Goal: Information Seeking & Learning: Learn about a topic

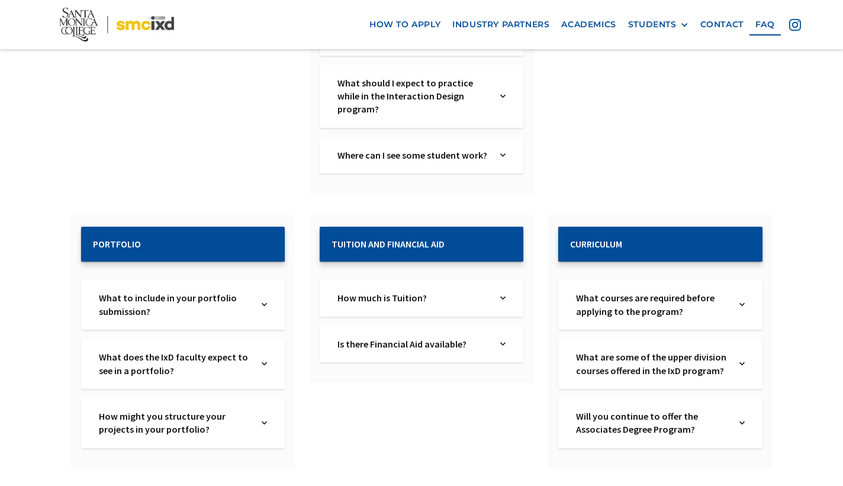
scroll to position [1150, 0]
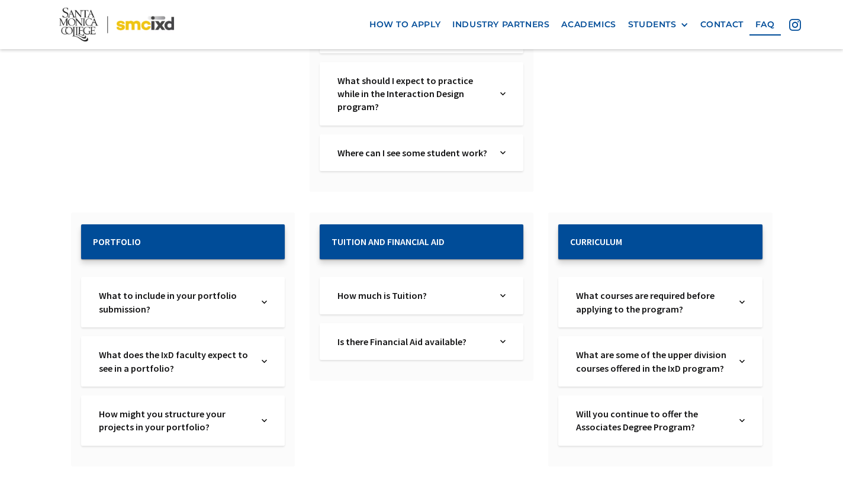
click at [741, 348] on img at bounding box center [741, 361] width 5 height 27
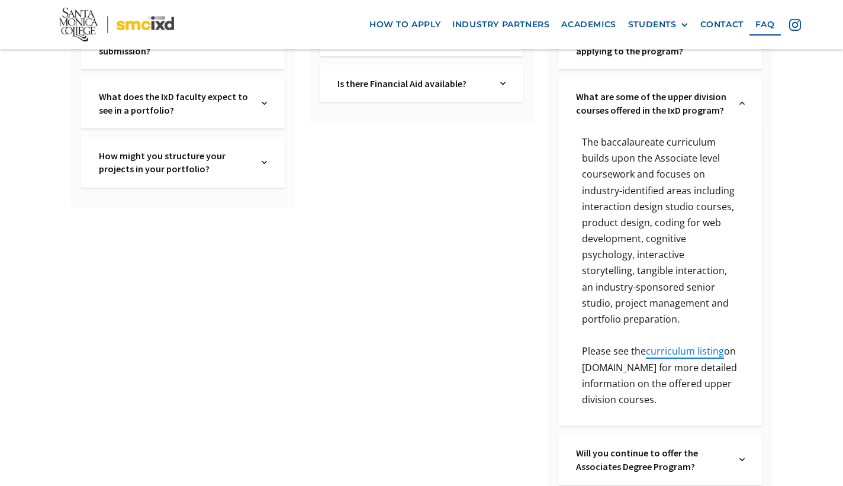
scroll to position [1409, 0]
click at [701, 343] on link "curriculum listing" at bounding box center [684, 349] width 78 height 13
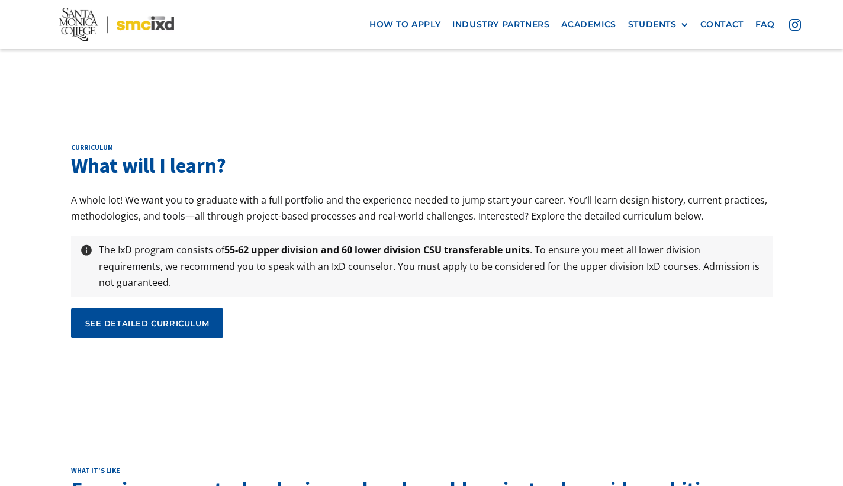
scroll to position [3935, 0]
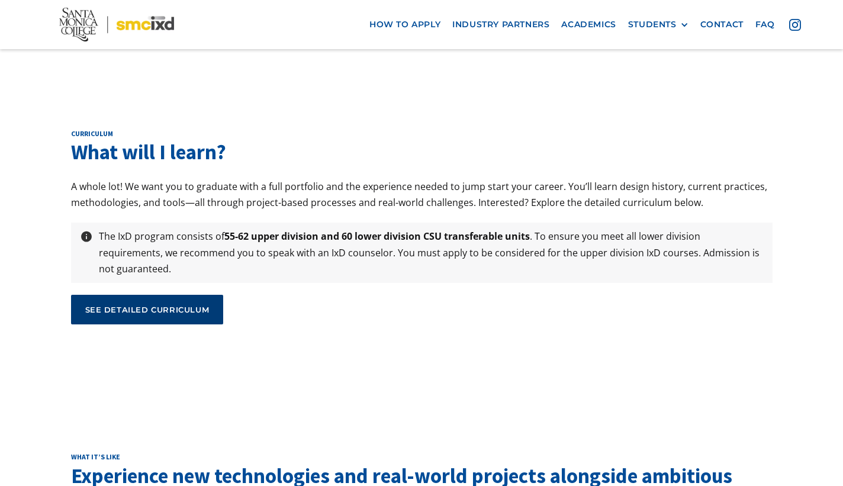
click at [193, 304] on div "see detailed curriculum" at bounding box center [147, 309] width 124 height 11
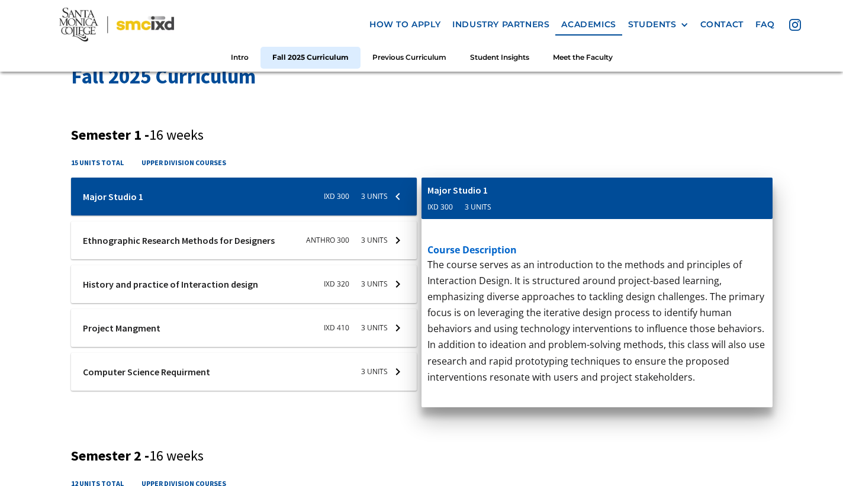
scroll to position [397, 0]
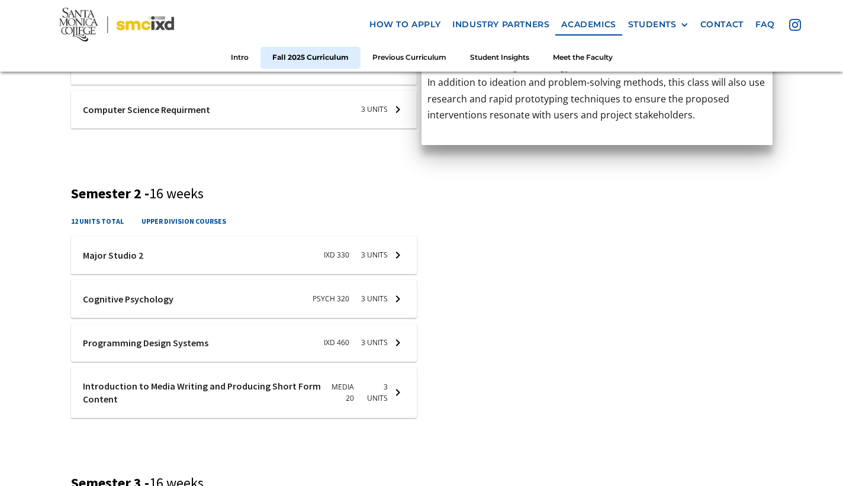
scroll to position [657, 0]
click at [393, 302] on div at bounding box center [244, 298] width 346 height 38
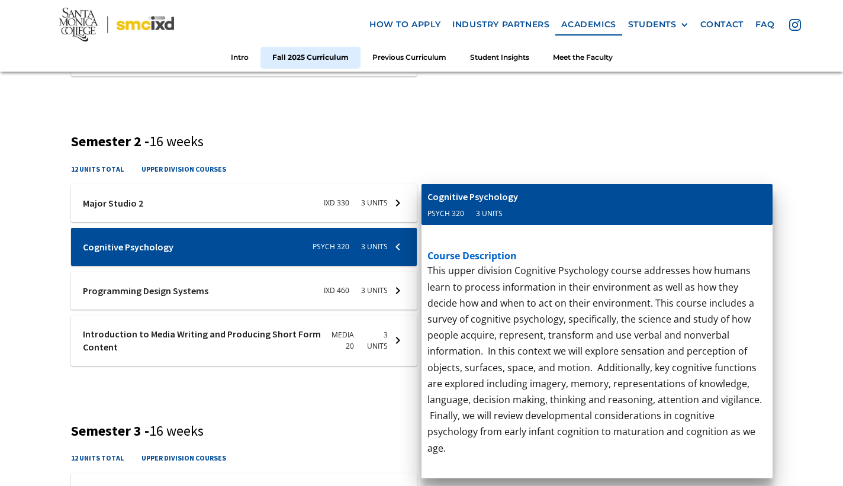
scroll to position [711, 0]
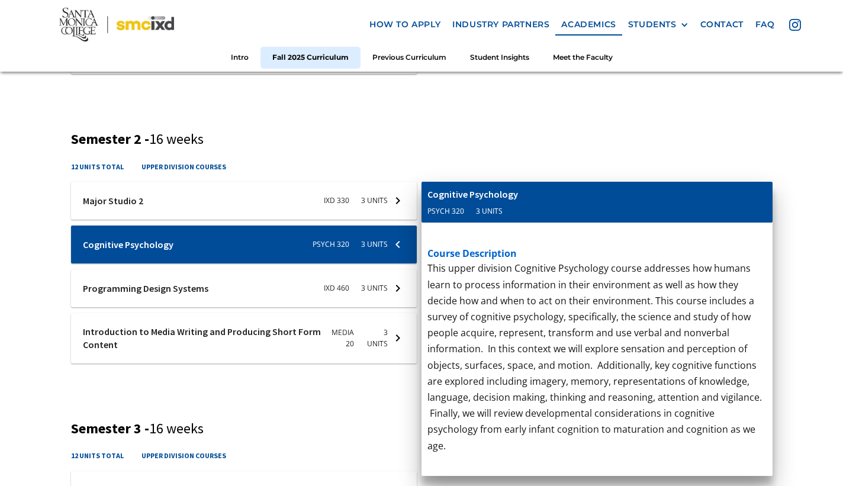
click at [785, 160] on div "Fall 2025 Curriculum Semester 1 - 16 weeks 15 units total upper division course…" at bounding box center [421, 347] width 843 height 1323
click at [767, 143] on div "course description This course contextualizes project management for interactio…" at bounding box center [596, 44] width 351 height 285
click at [358, 379] on div "Fall 2025 Curriculum Semester 1 - 16 weeks 15 units total upper division course…" at bounding box center [421, 339] width 701 height 1187
click at [262, 287] on div at bounding box center [244, 288] width 346 height 38
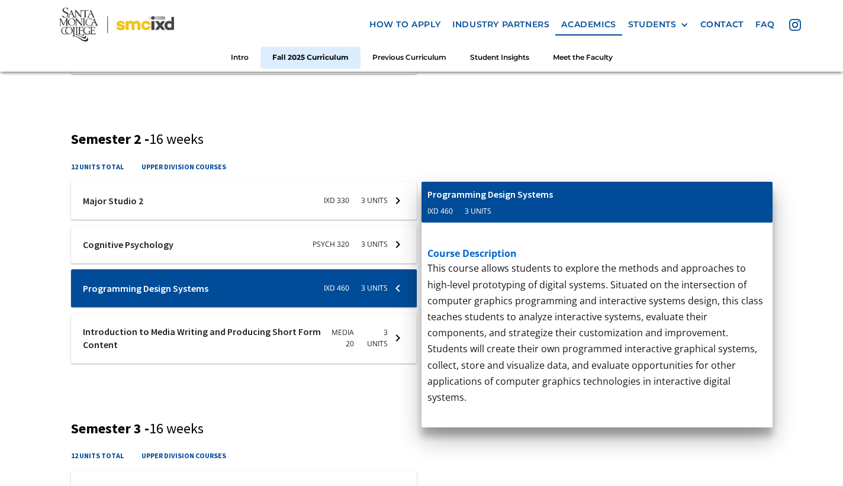
click at [232, 251] on div at bounding box center [244, 244] width 346 height 38
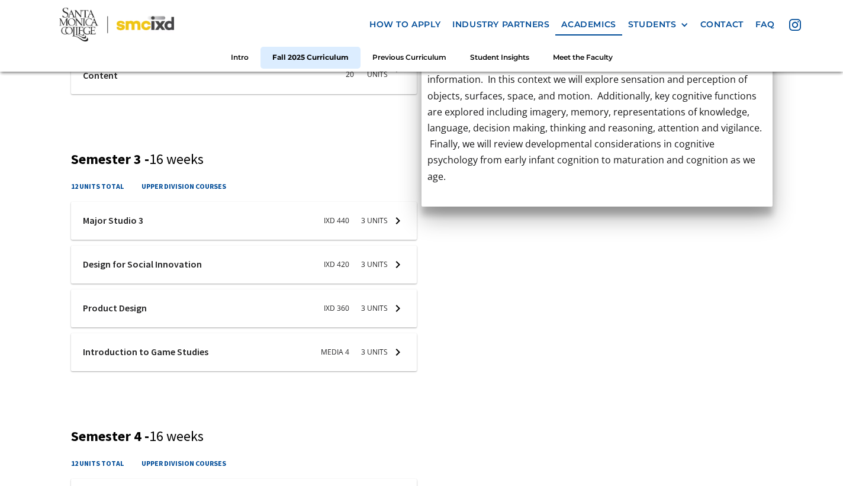
scroll to position [988, 0]
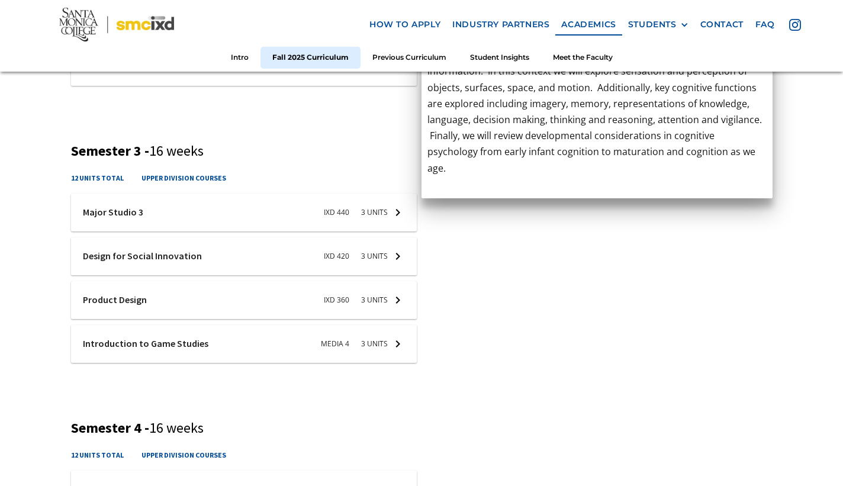
click at [255, 306] on div at bounding box center [244, 300] width 346 height 38
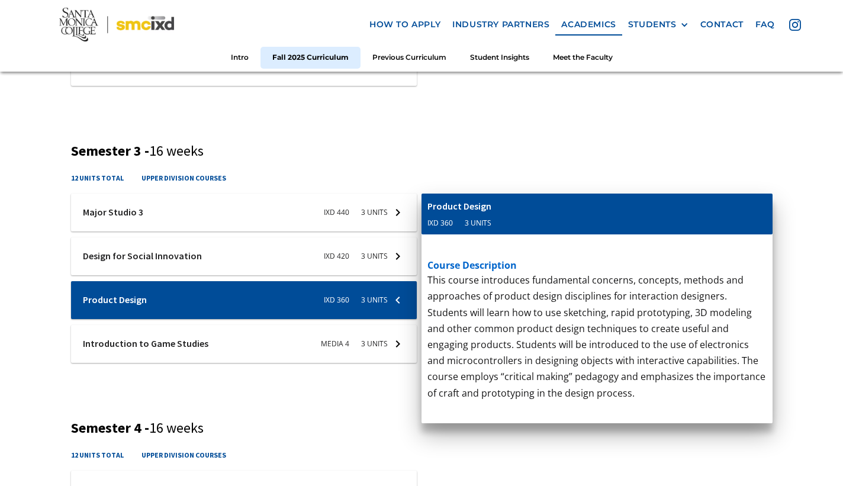
click at [702, 146] on p "Basic introductory course in writing for all forms of screen and new media. Emp…" at bounding box center [596, 103] width 339 height 241
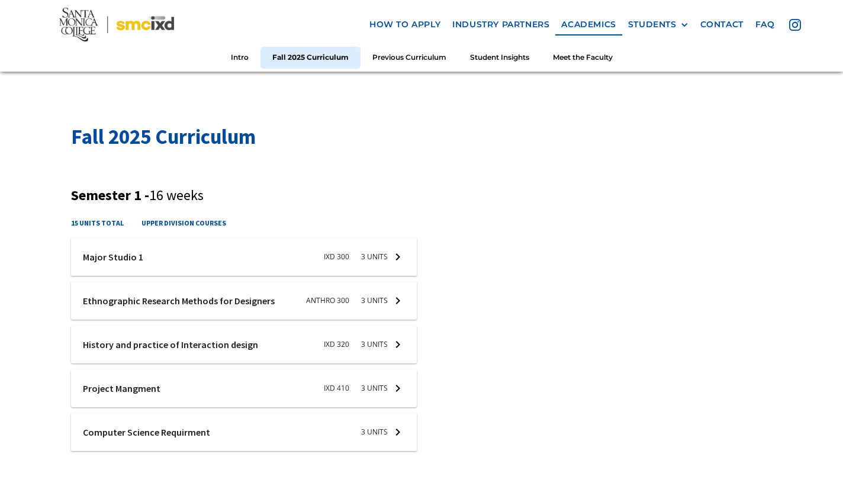
scroll to position [335, 0]
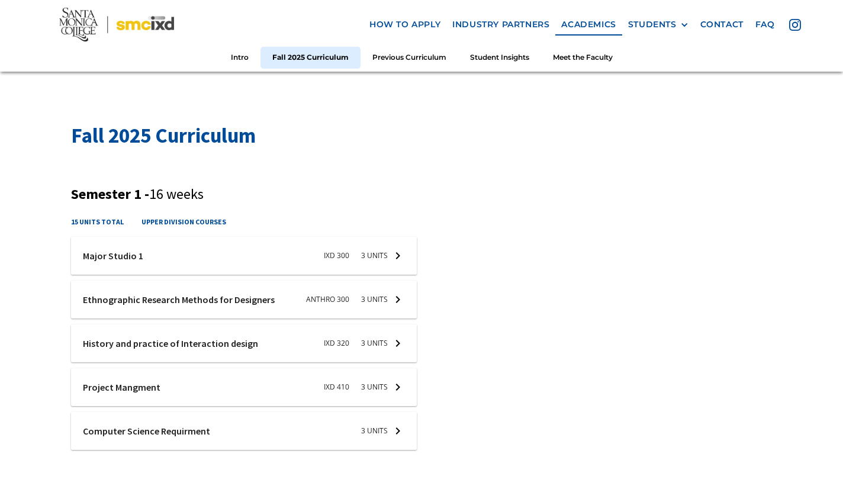
click at [151, 389] on div at bounding box center [244, 387] width 346 height 38
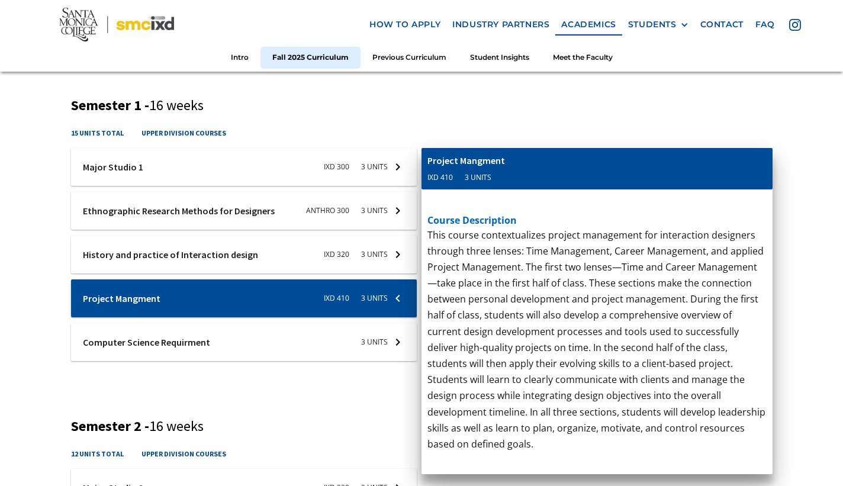
scroll to position [427, 0]
